Goal: Transaction & Acquisition: Purchase product/service

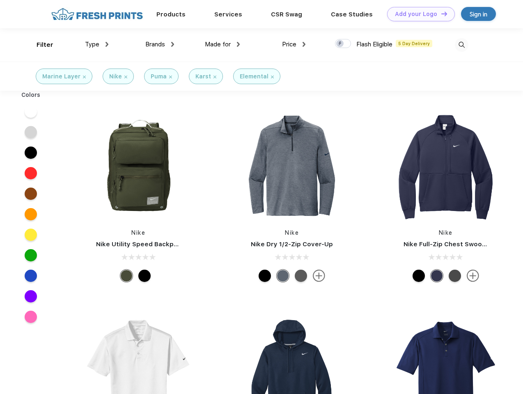
click at [418, 14] on link "Add your Logo Design Tool" at bounding box center [421, 14] width 68 height 14
click at [0, 0] on div "Design Tool" at bounding box center [0, 0] width 0 height 0
click at [441, 14] on link "Add your Logo Design Tool" at bounding box center [421, 14] width 68 height 14
click at [39, 45] on div "Filter" at bounding box center [45, 44] width 17 height 9
click at [97, 44] on span "Type" at bounding box center [92, 44] width 14 height 7
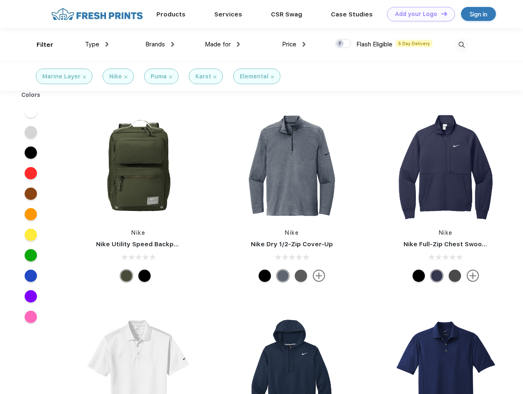
click at [160, 44] on span "Brands" at bounding box center [155, 44] width 20 height 7
click at [223, 44] on span "Made for" at bounding box center [218, 44] width 26 height 7
click at [294, 44] on span "Price" at bounding box center [289, 44] width 14 height 7
click at [343, 44] on div at bounding box center [343, 43] width 16 height 9
click at [340, 44] on input "checkbox" at bounding box center [337, 41] width 5 height 5
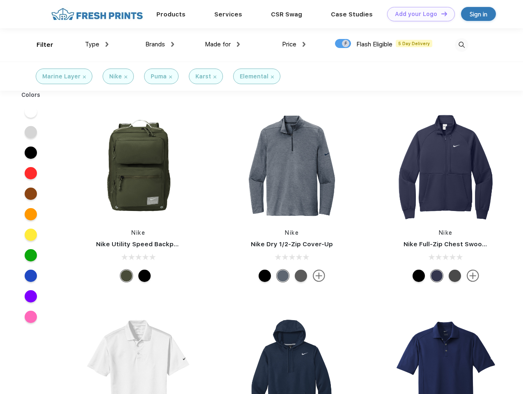
click at [462, 45] on img at bounding box center [462, 45] width 14 height 14
